Goal: Transaction & Acquisition: Purchase product/service

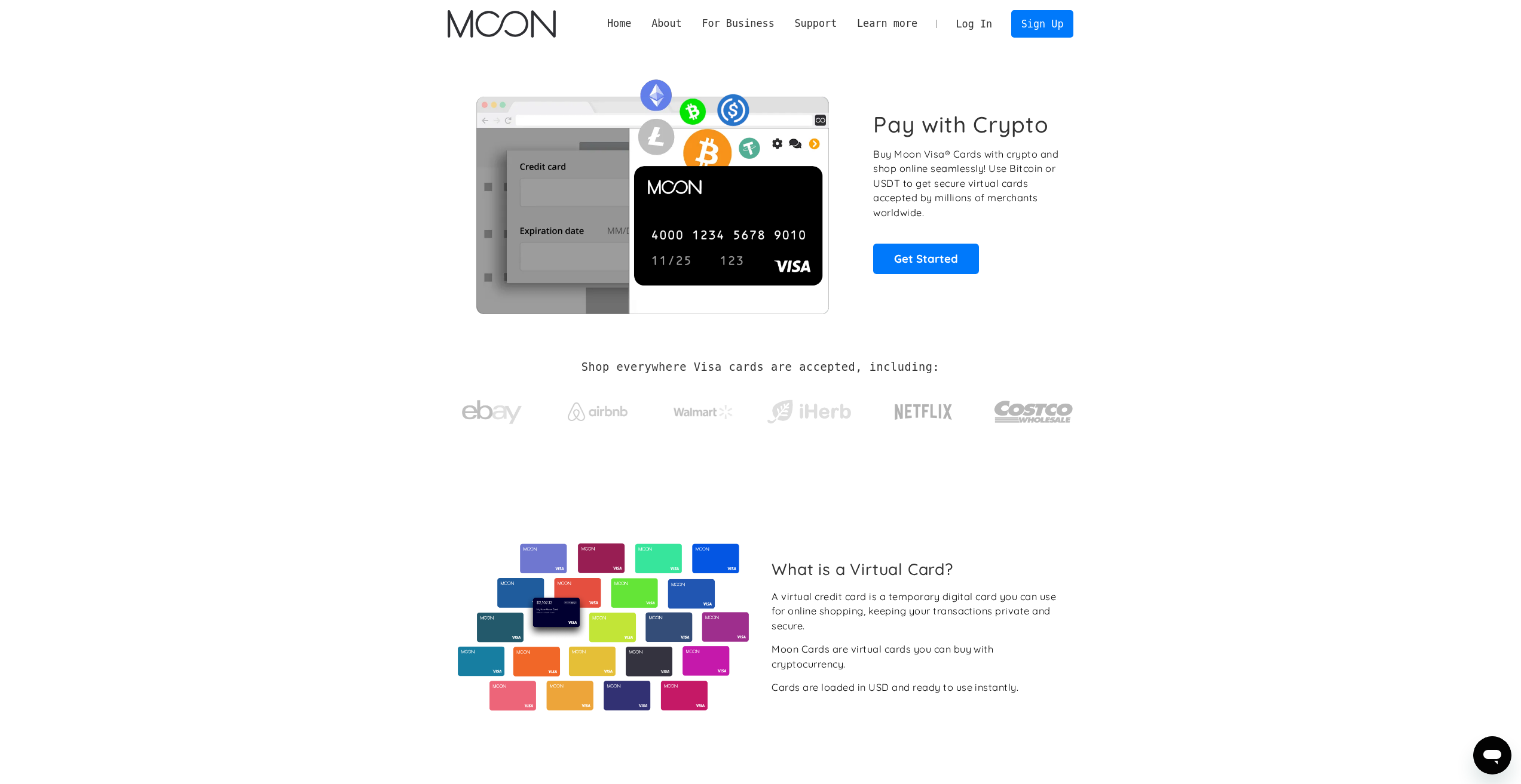
click at [973, 19] on link "Log In" at bounding box center [973, 24] width 56 height 26
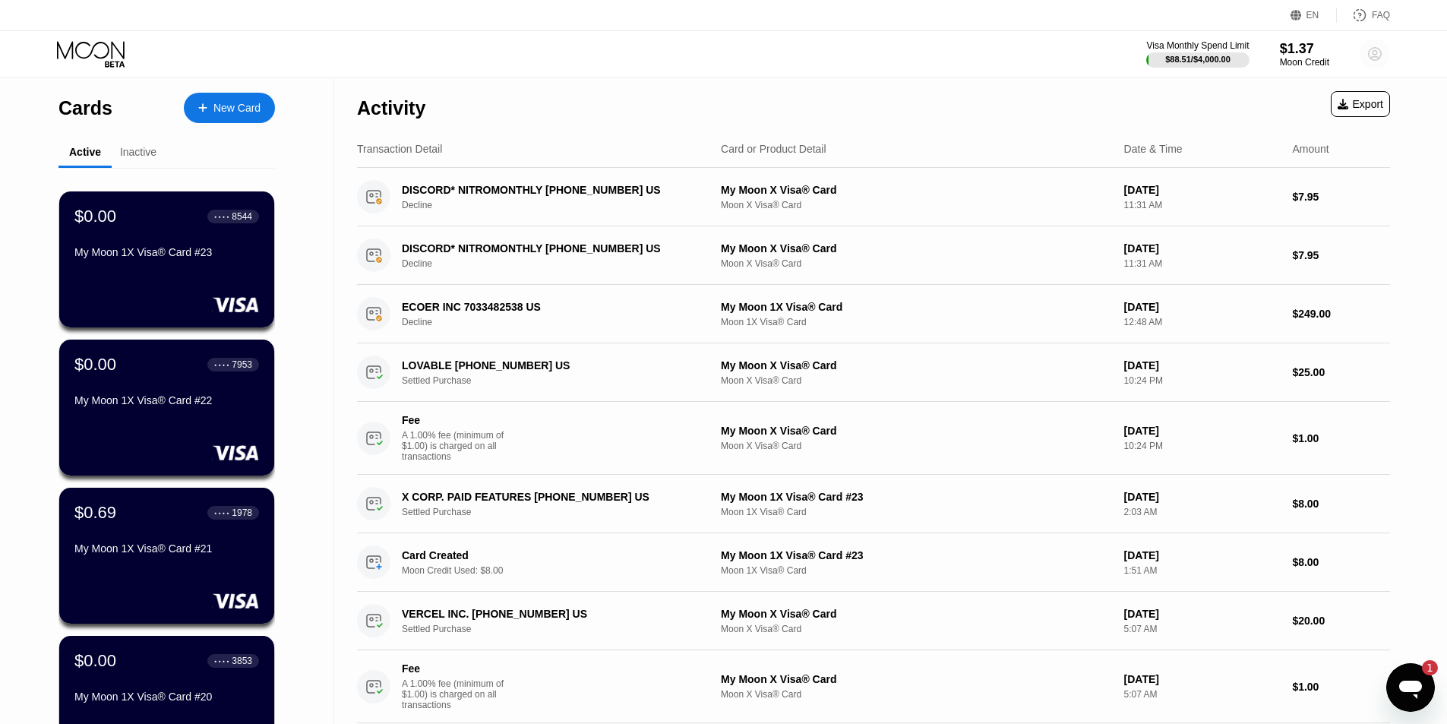
click at [1381, 56] on icon at bounding box center [1374, 54] width 13 height 13
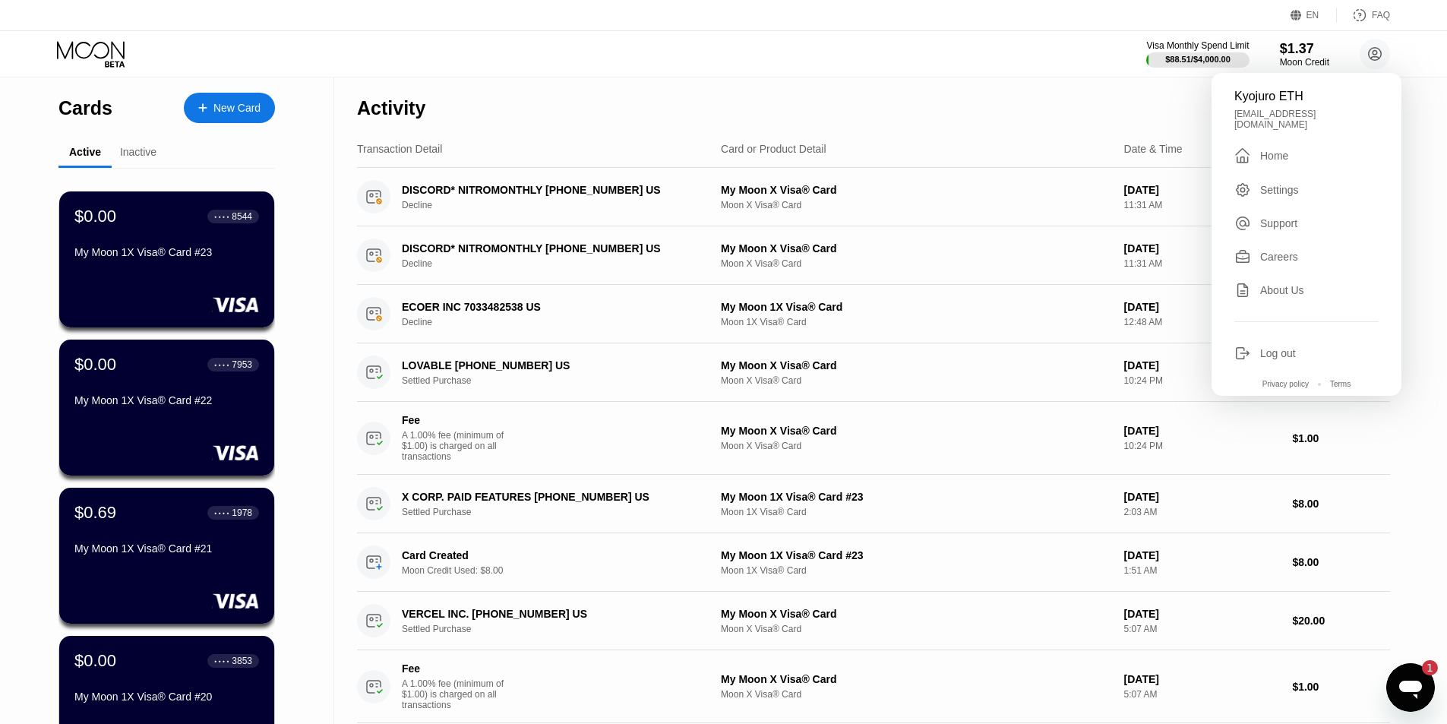
click at [1119, 109] on div "Activity Export" at bounding box center [873, 103] width 1033 height 53
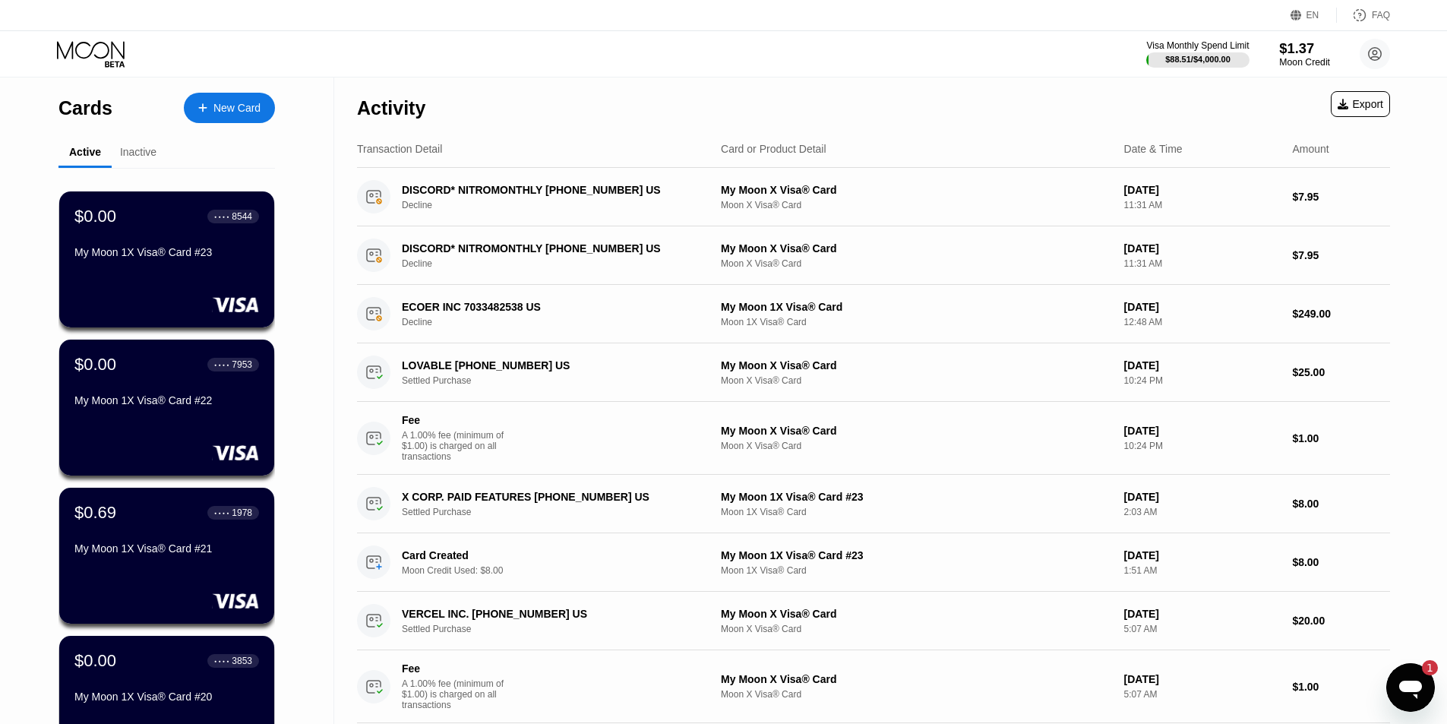
click at [1288, 53] on div "$1.37" at bounding box center [1304, 48] width 51 height 16
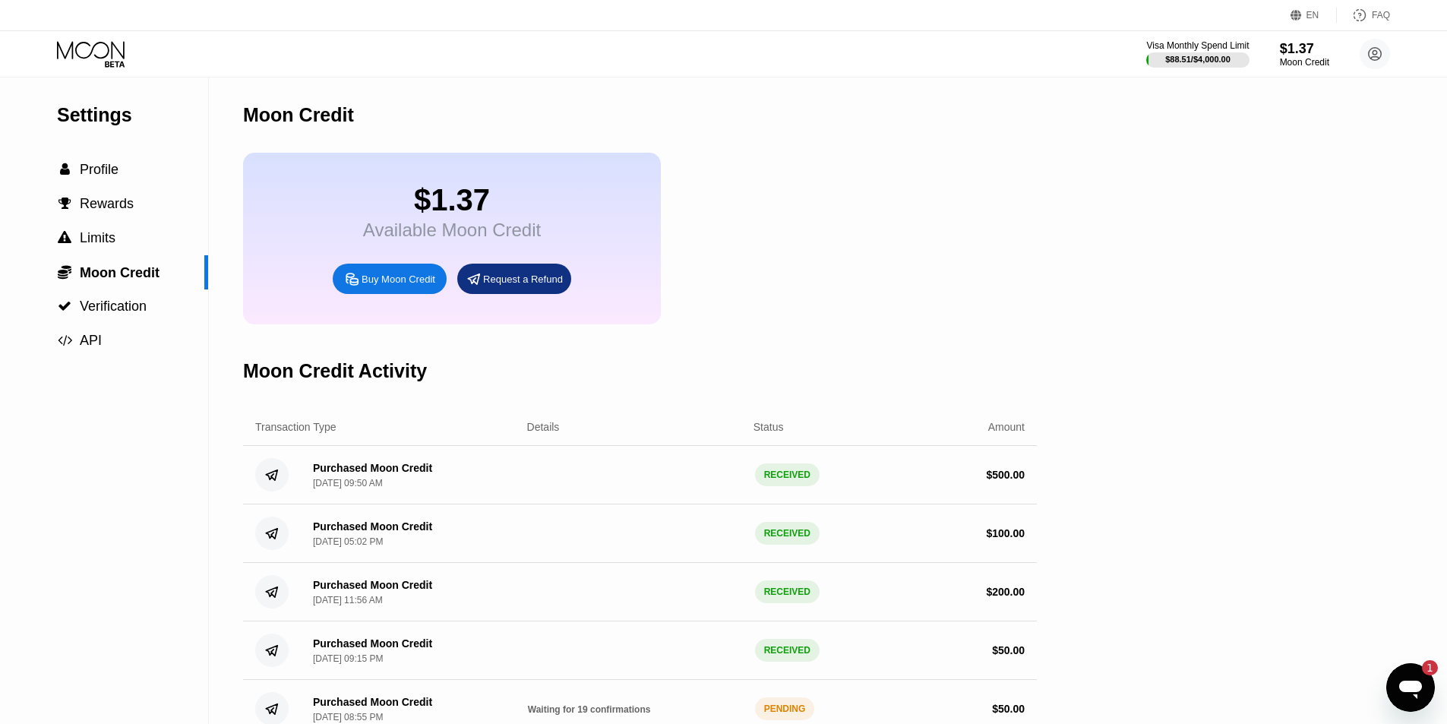
click at [413, 286] on div "Buy Moon Credit" at bounding box center [398, 279] width 74 height 13
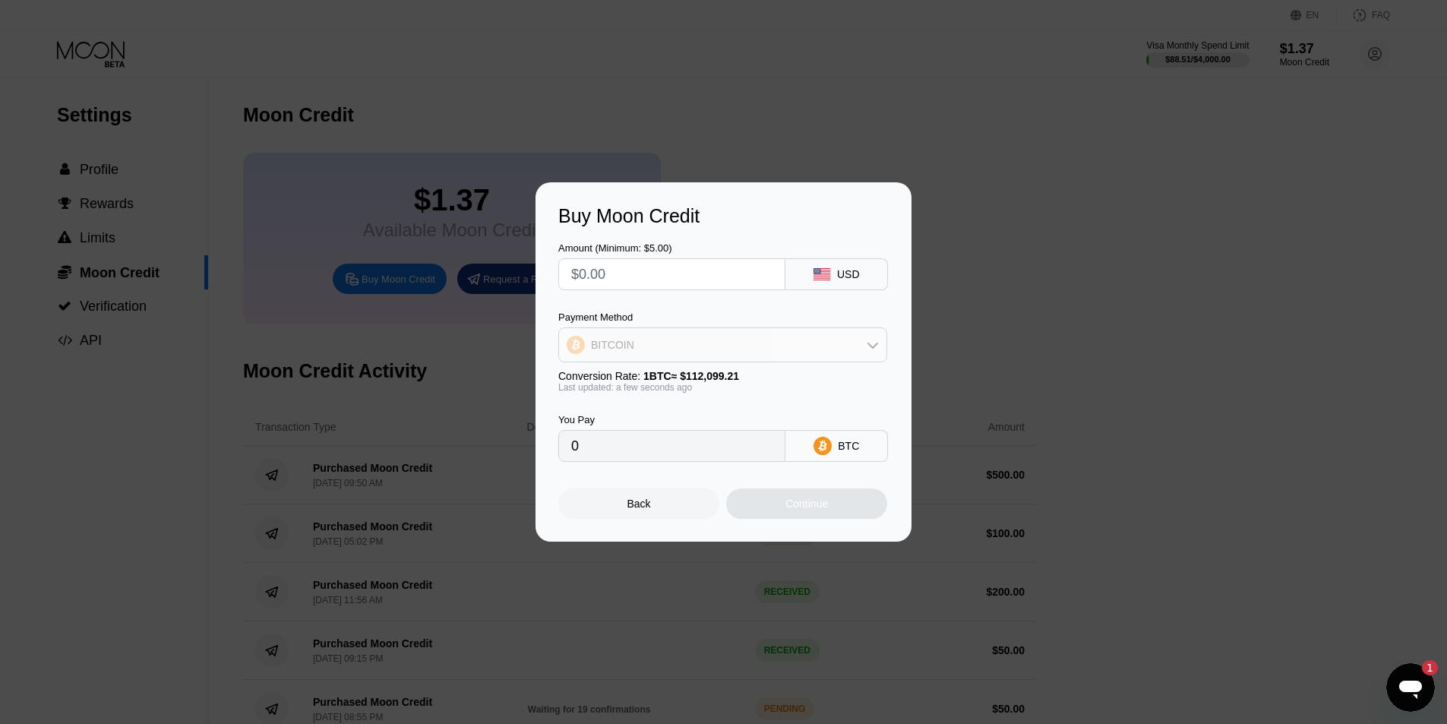
click at [781, 344] on div "BITCOIN" at bounding box center [722, 345] width 327 height 30
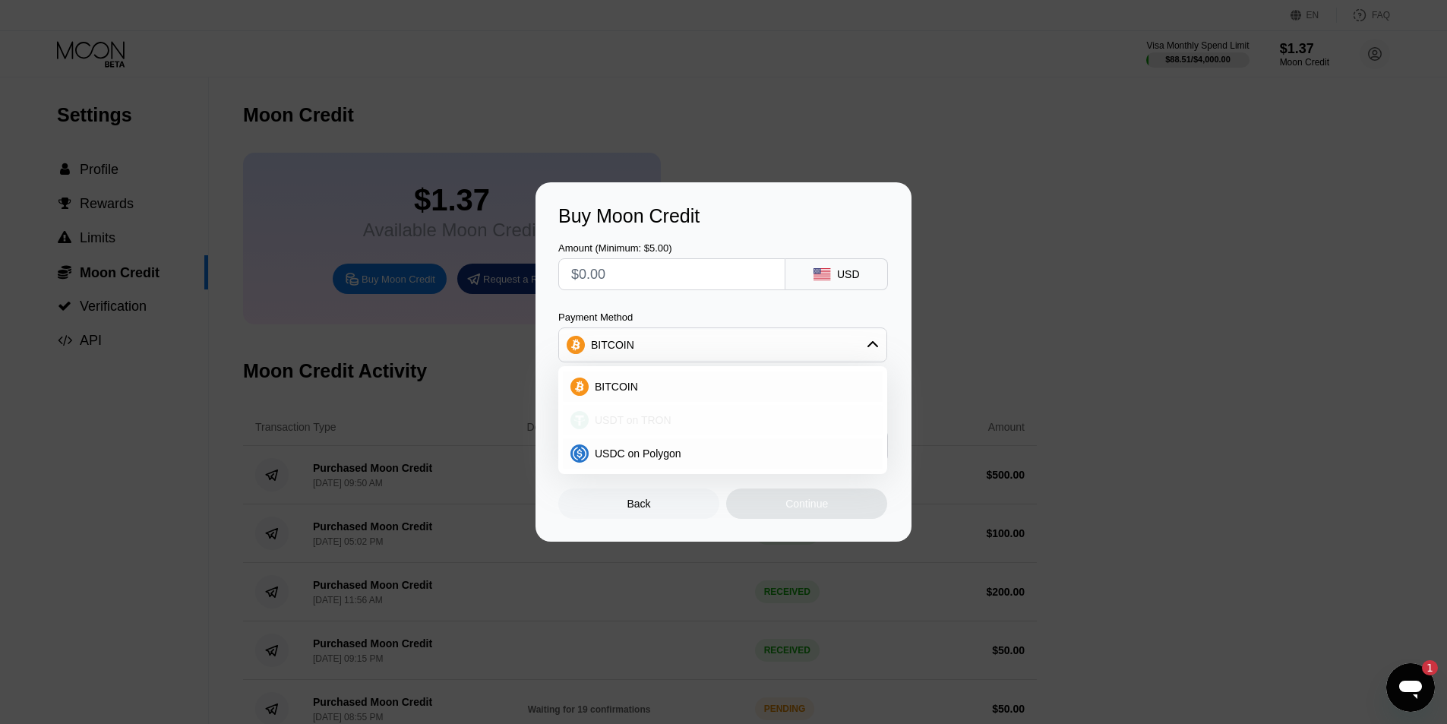
click at [718, 425] on div "USDT on TRON" at bounding box center [732, 420] width 286 height 12
type input "0.00"
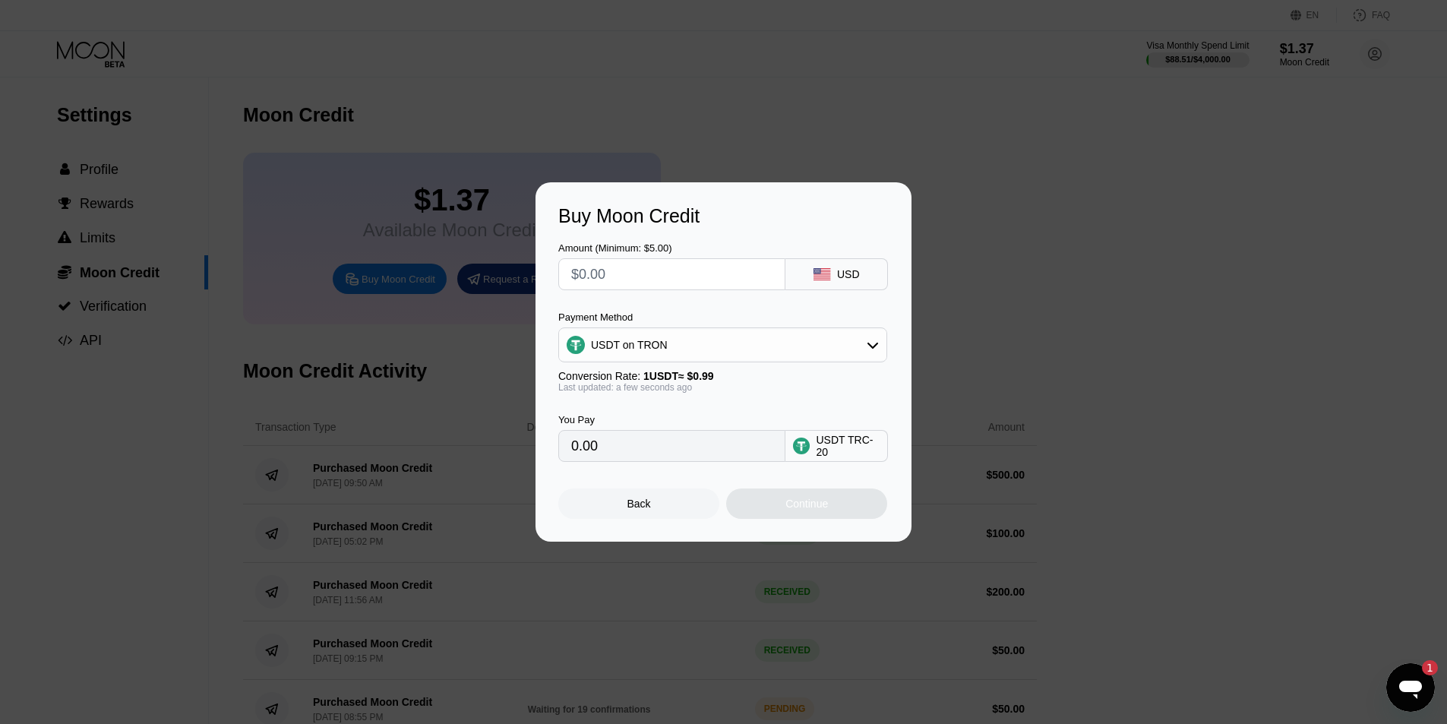
click at [746, 281] on input "text" at bounding box center [671, 274] width 201 height 30
type input "$2"
type input "2.02"
type input "$20"
type input "20.20"
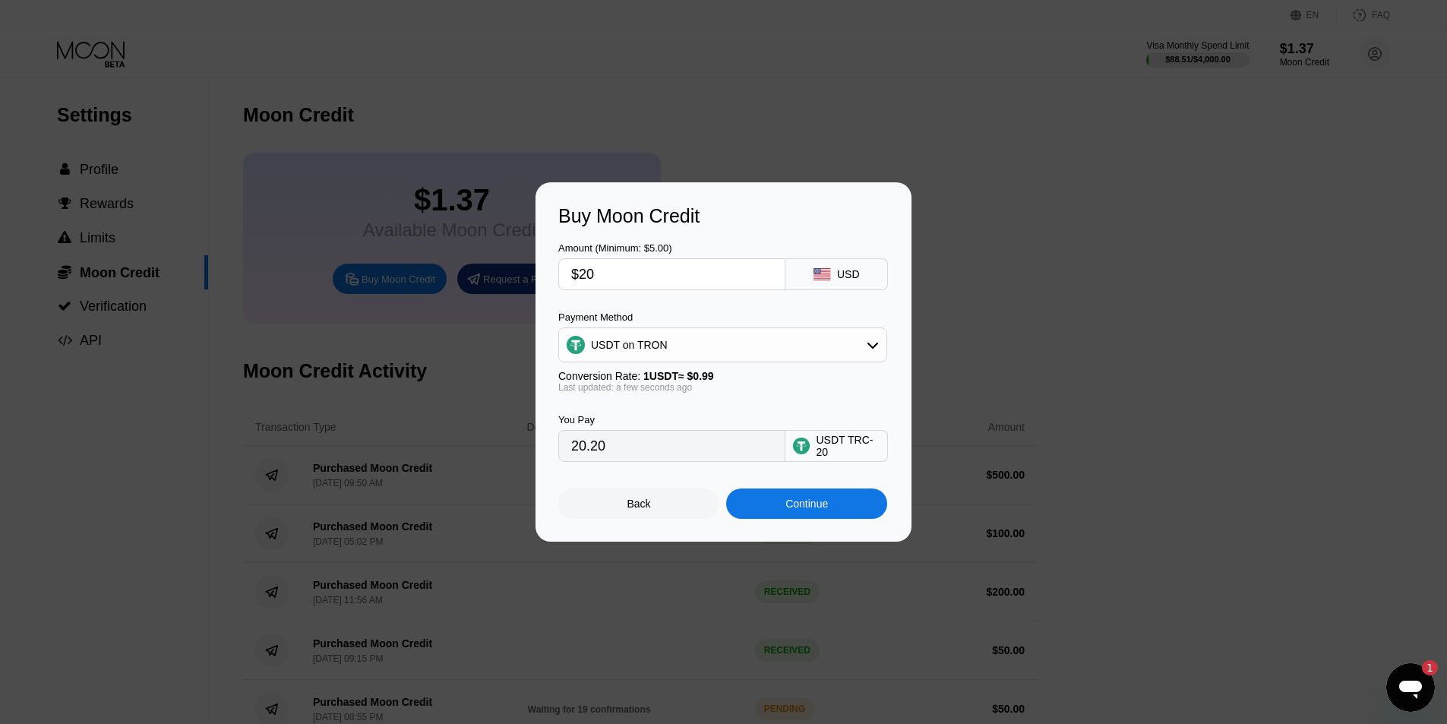
type input "$200"
type input "202.02"
type input "$200"
click at [762, 507] on div "Continue" at bounding box center [806, 503] width 161 height 30
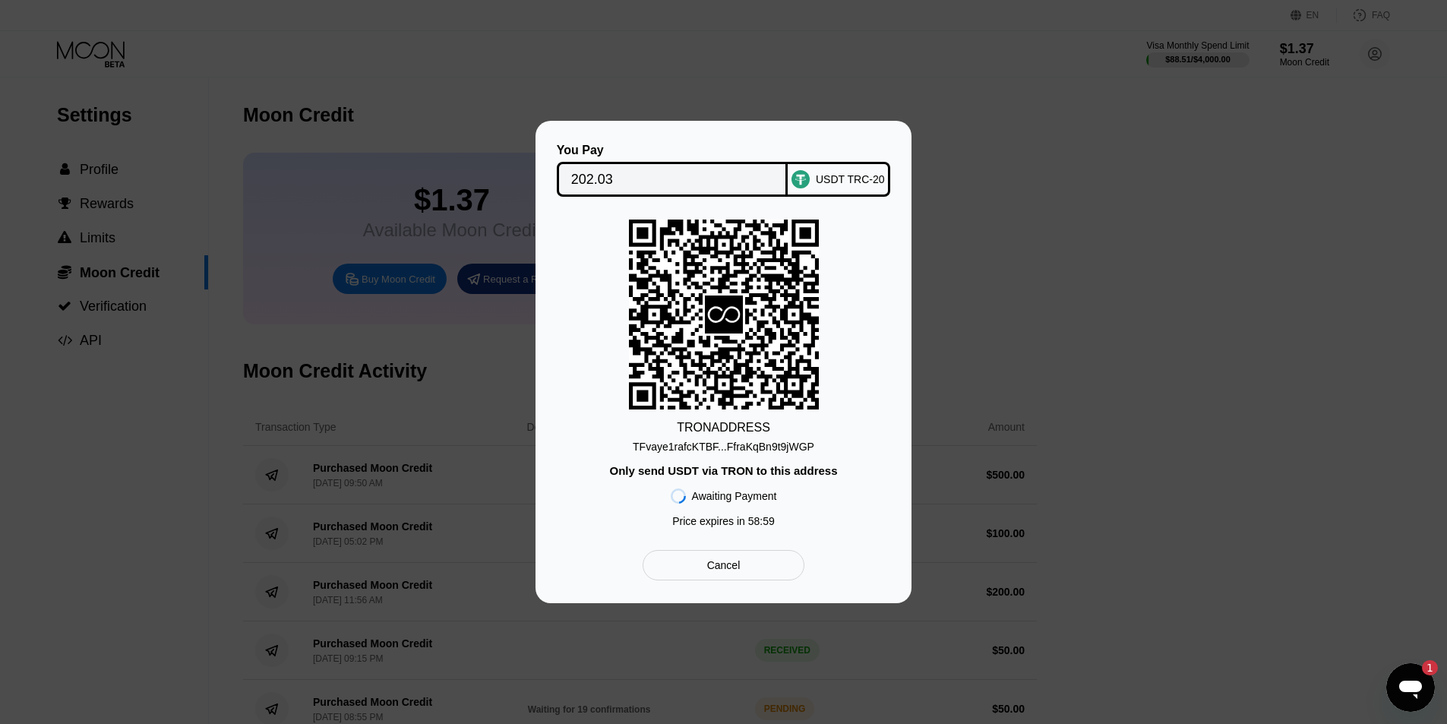
click at [759, 448] on div "TFvaye1rafcKTBF...FfraKqBn9t9jWGP" at bounding box center [723, 446] width 181 height 12
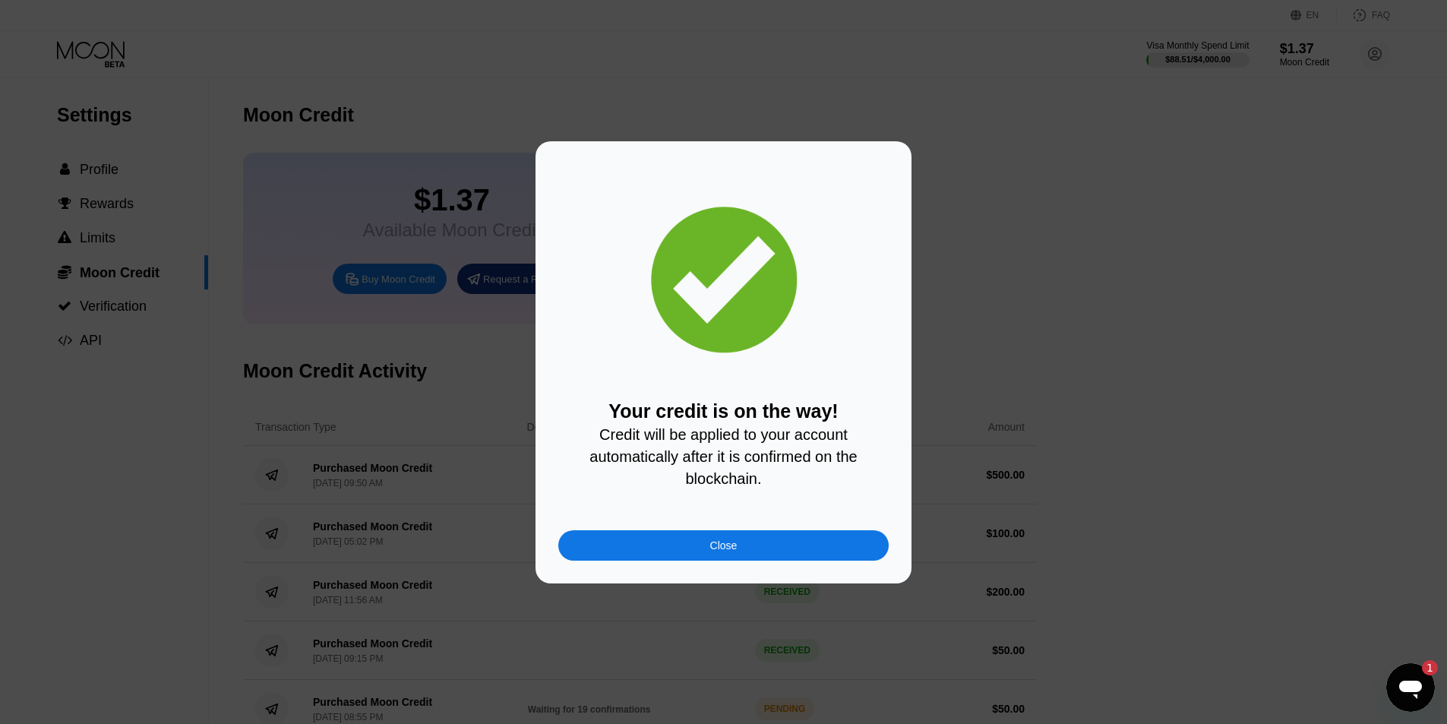
click at [780, 547] on div "Close" at bounding box center [723, 545] width 330 height 30
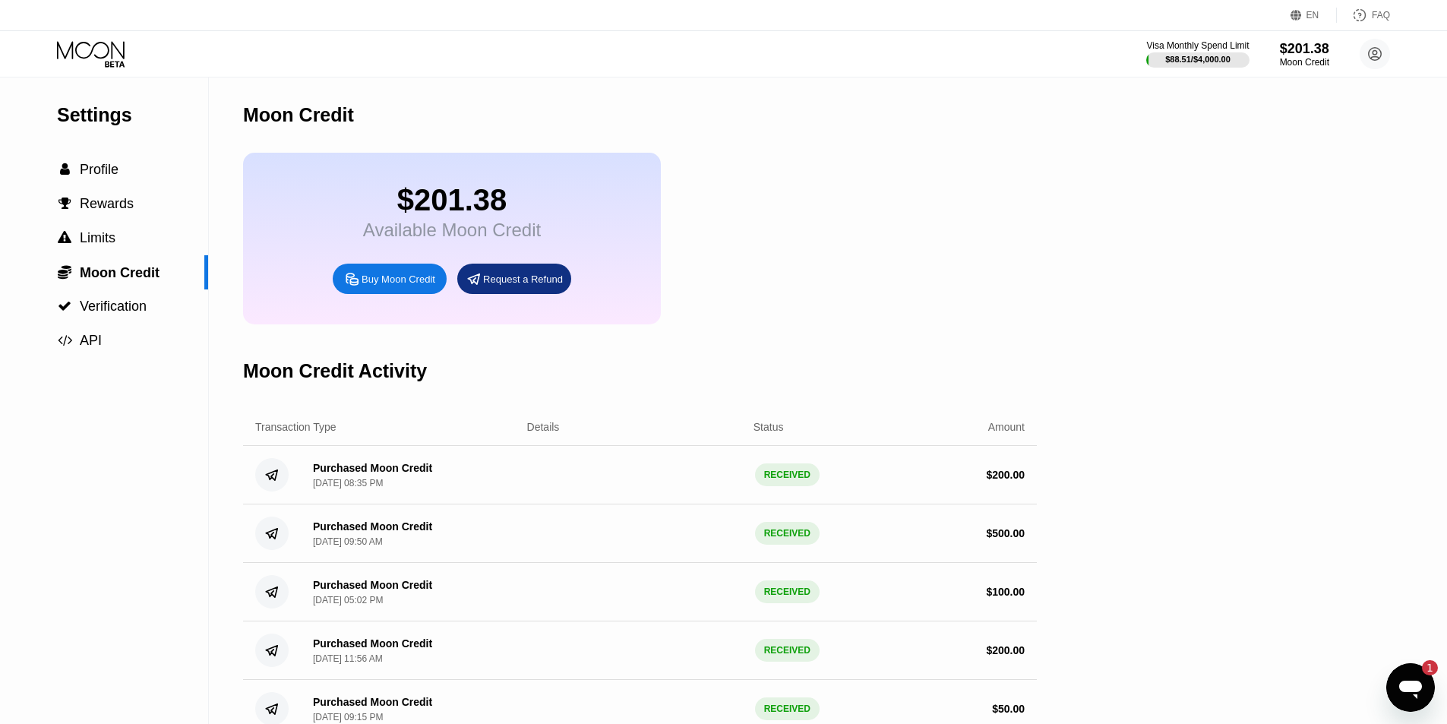
click at [87, 34] on div "Visa Monthly Spend Limit $88.51 / $4,000.00 $201.38 Moon Credit Kyojuro ETH [EM…" at bounding box center [723, 54] width 1447 height 46
click at [88, 56] on icon at bounding box center [91, 49] width 68 height 17
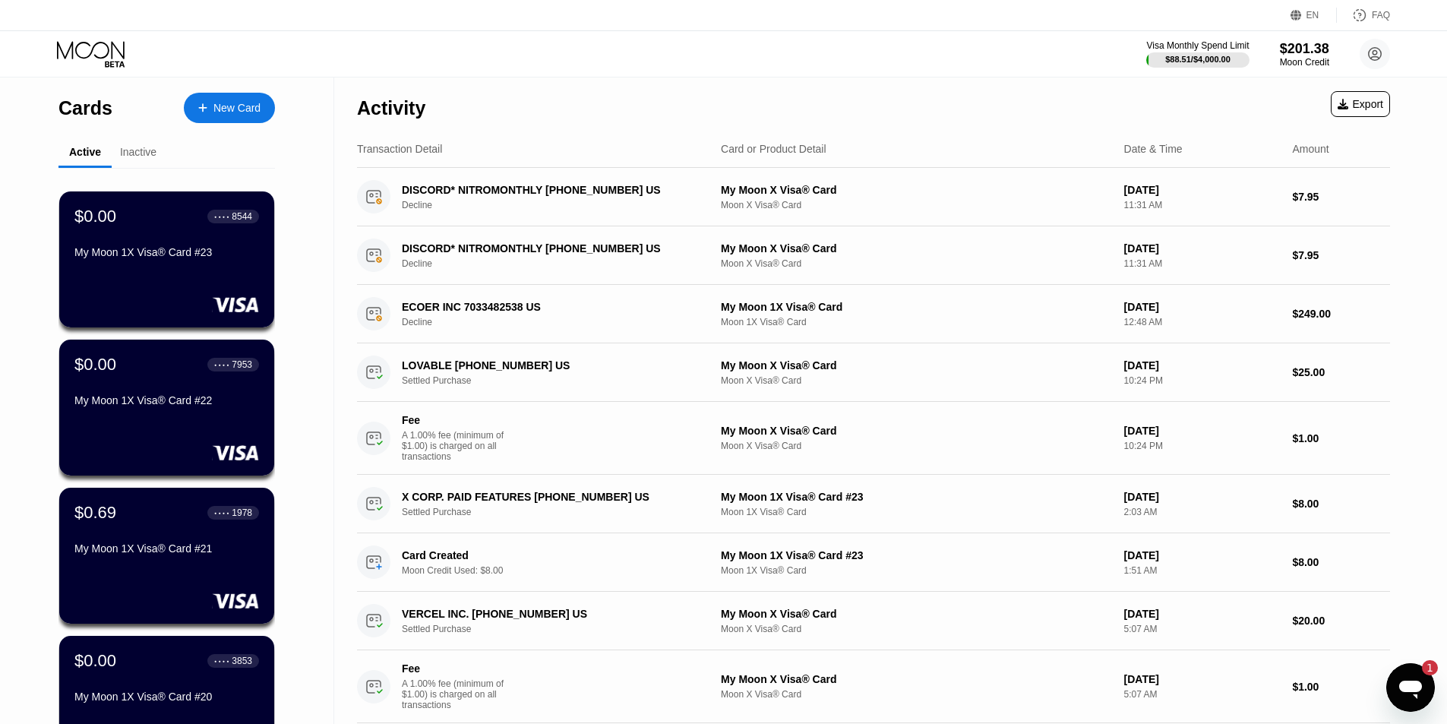
click at [208, 111] on div at bounding box center [210, 108] width 6 height 13
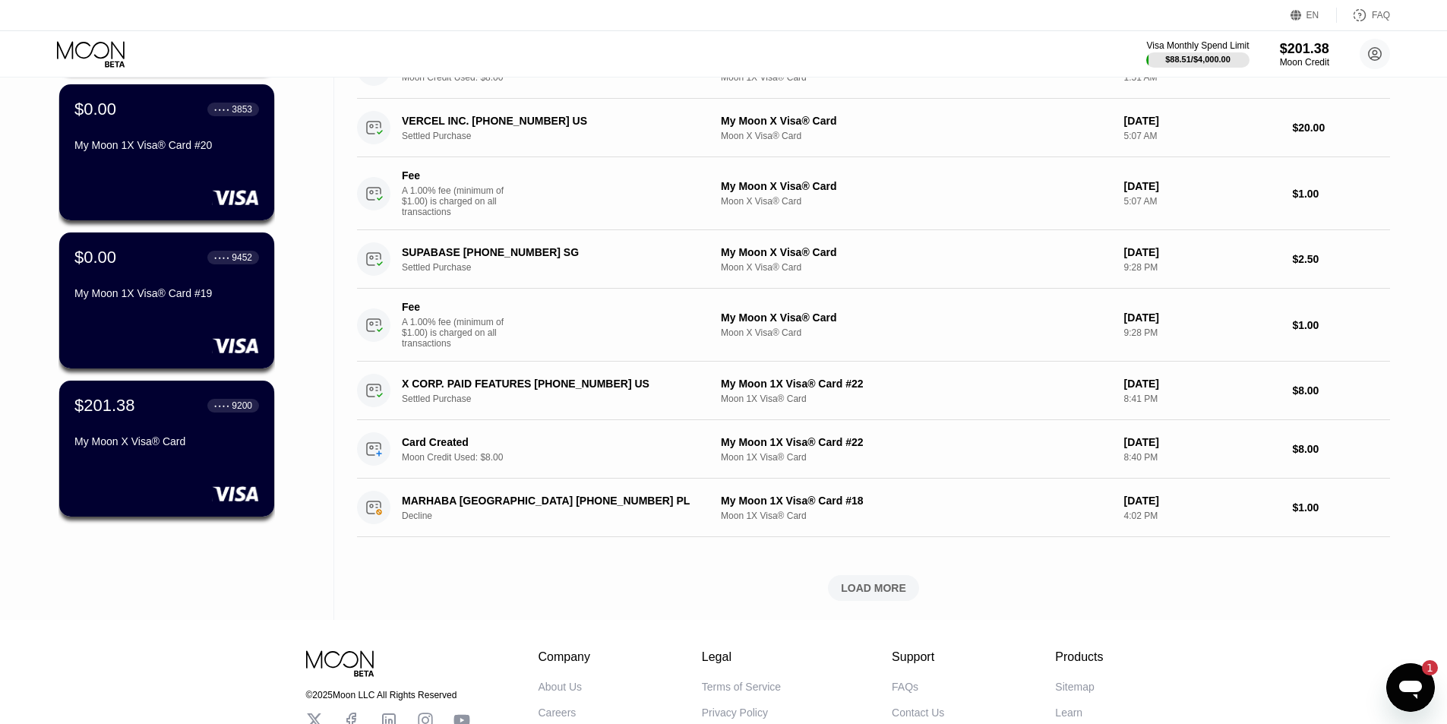
scroll to position [703, 0]
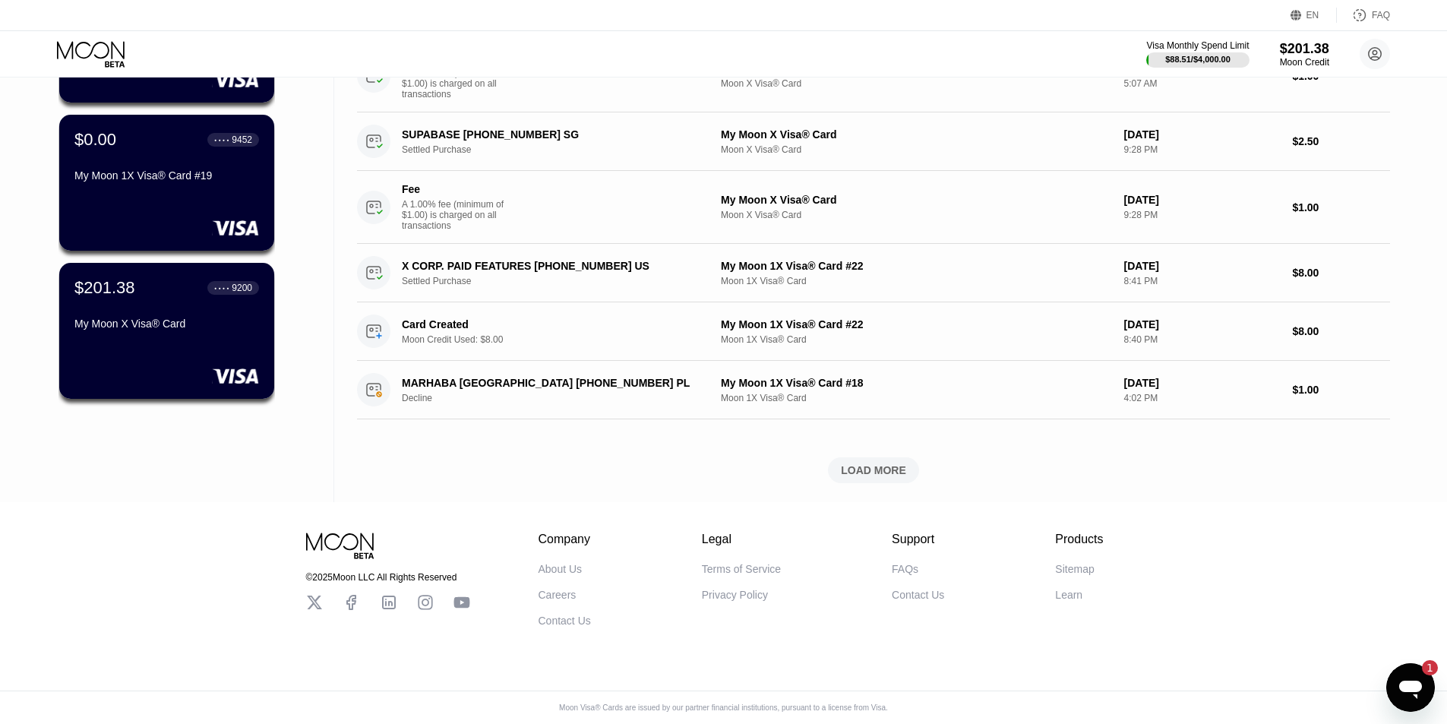
click at [214, 333] on div "$201.38 ● ● ● ● 9200 My Moon X Visa® Card" at bounding box center [166, 331] width 215 height 136
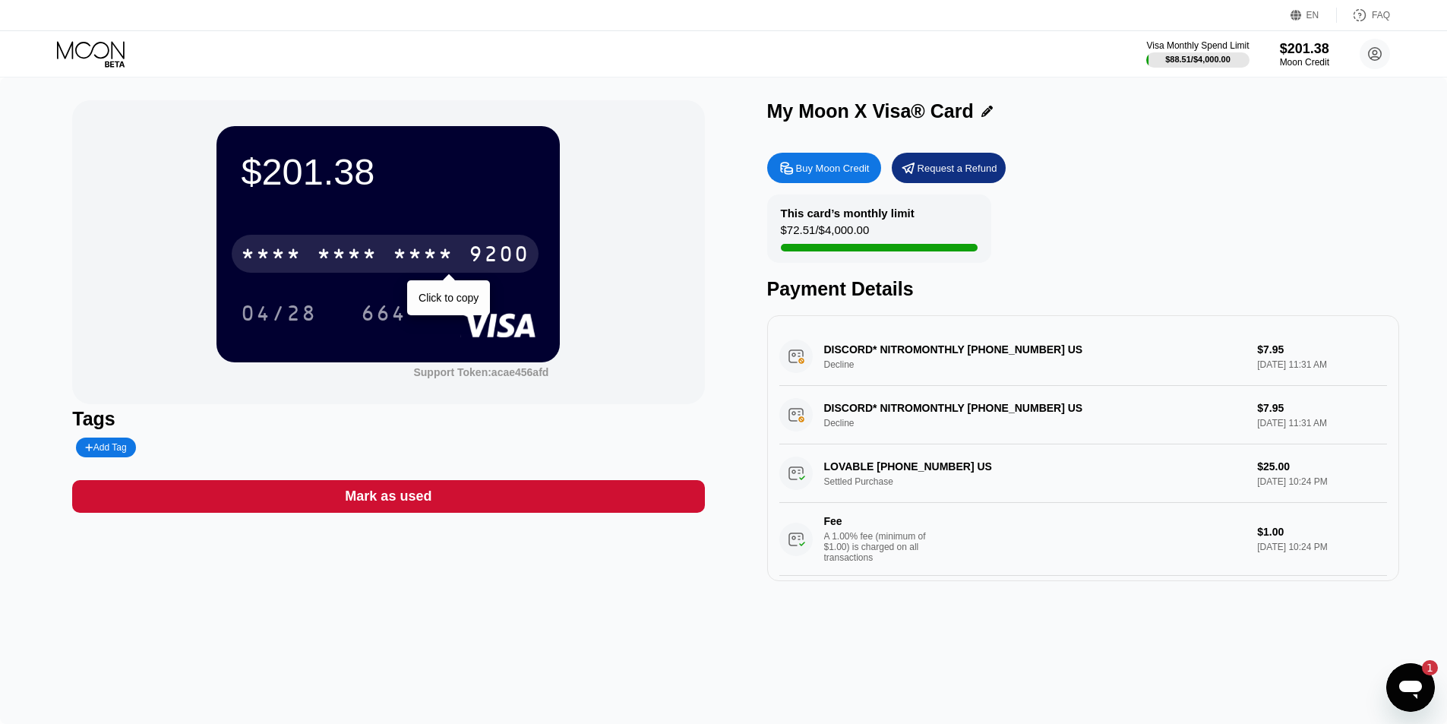
click at [423, 254] on div "* * * *" at bounding box center [423, 256] width 61 height 24
